Goal: Book appointment/travel/reservation

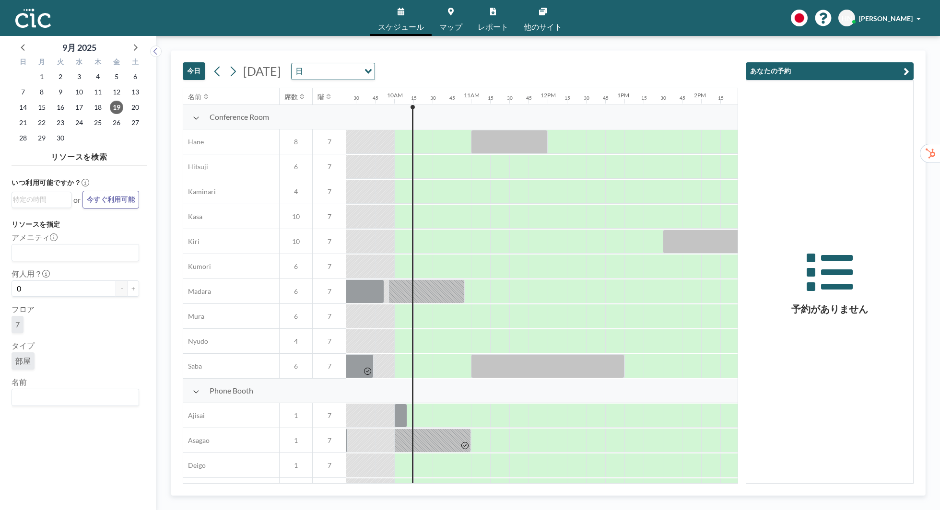
scroll to position [0, 748]
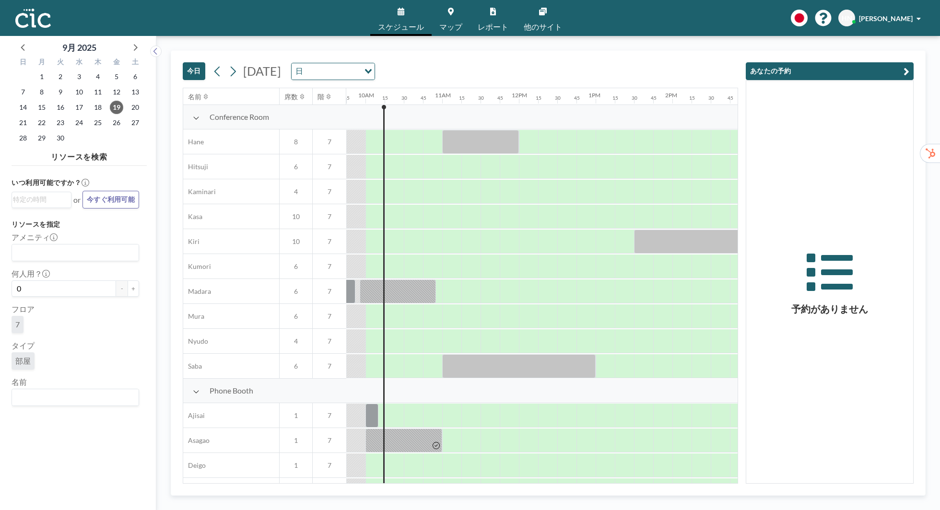
click at [51, 399] on input "Search for option" at bounding box center [73, 397] width 120 height 12
type input "Himawari"
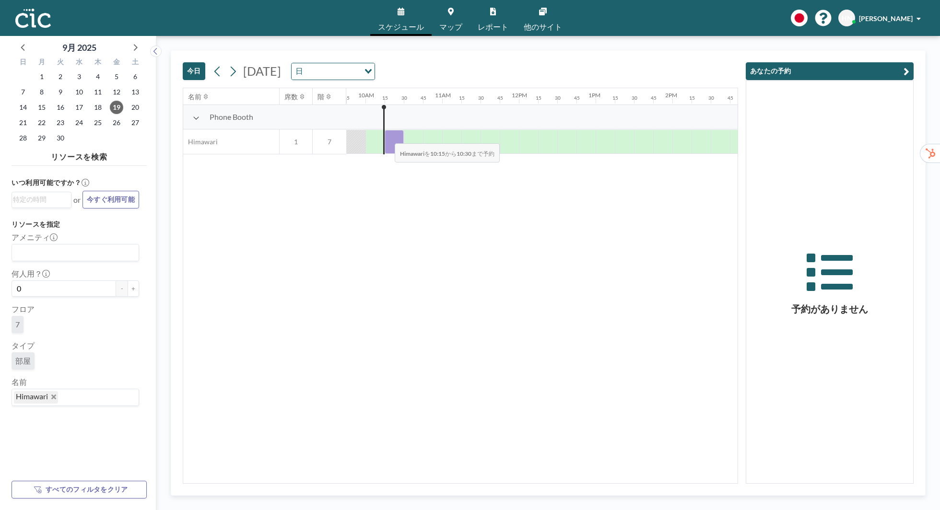
click at [387, 137] on div at bounding box center [394, 142] width 19 height 24
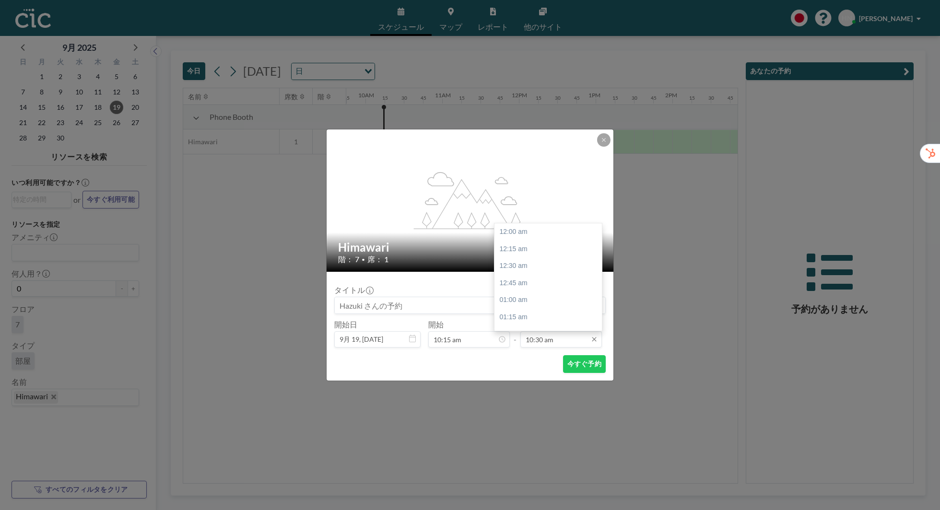
scroll to position [717, 0]
click at [565, 338] on input "10:30 am" at bounding box center [562, 339] width 82 height 16
click at [560, 246] on div "10:45 am" at bounding box center [548, 249] width 107 height 17
type input "10:45 am"
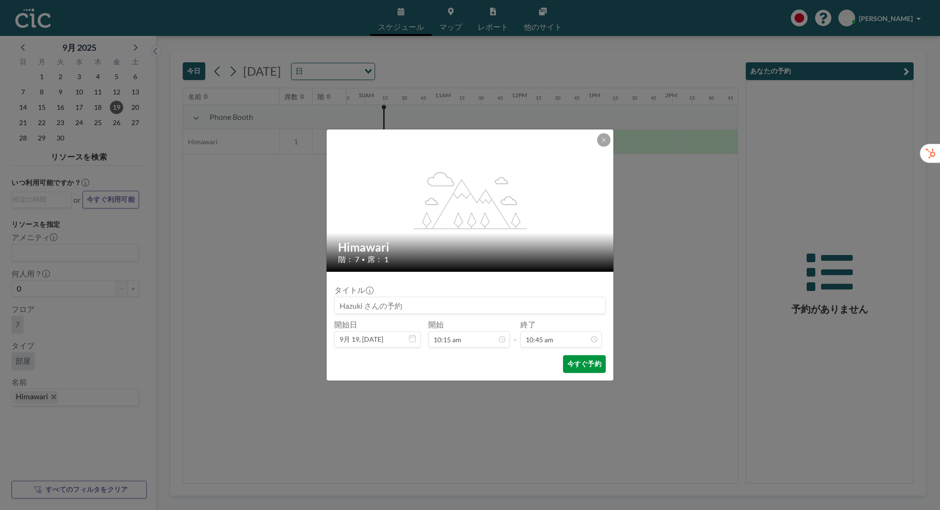
click at [580, 361] on button "今すぐ予約" at bounding box center [584, 364] width 43 height 18
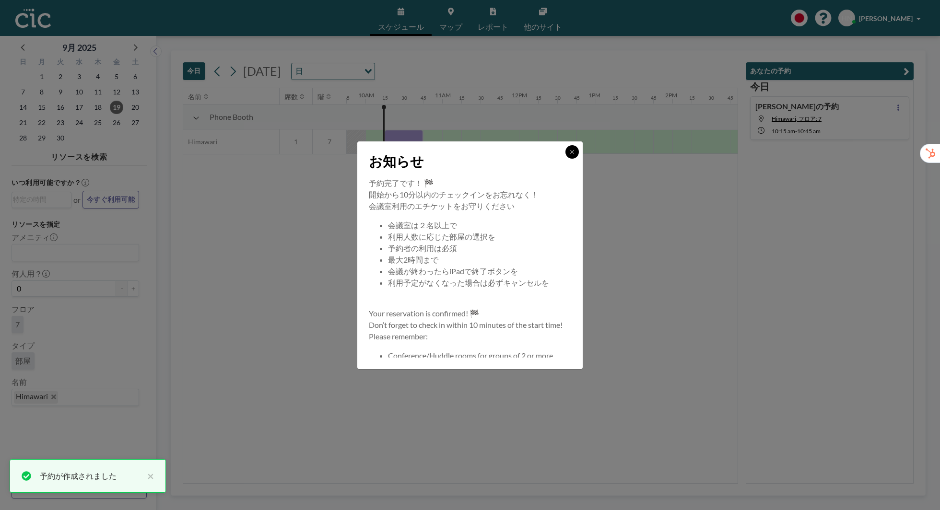
click at [572, 154] on icon at bounding box center [572, 152] width 6 height 6
